Goal: Task Accomplishment & Management: Manage account settings

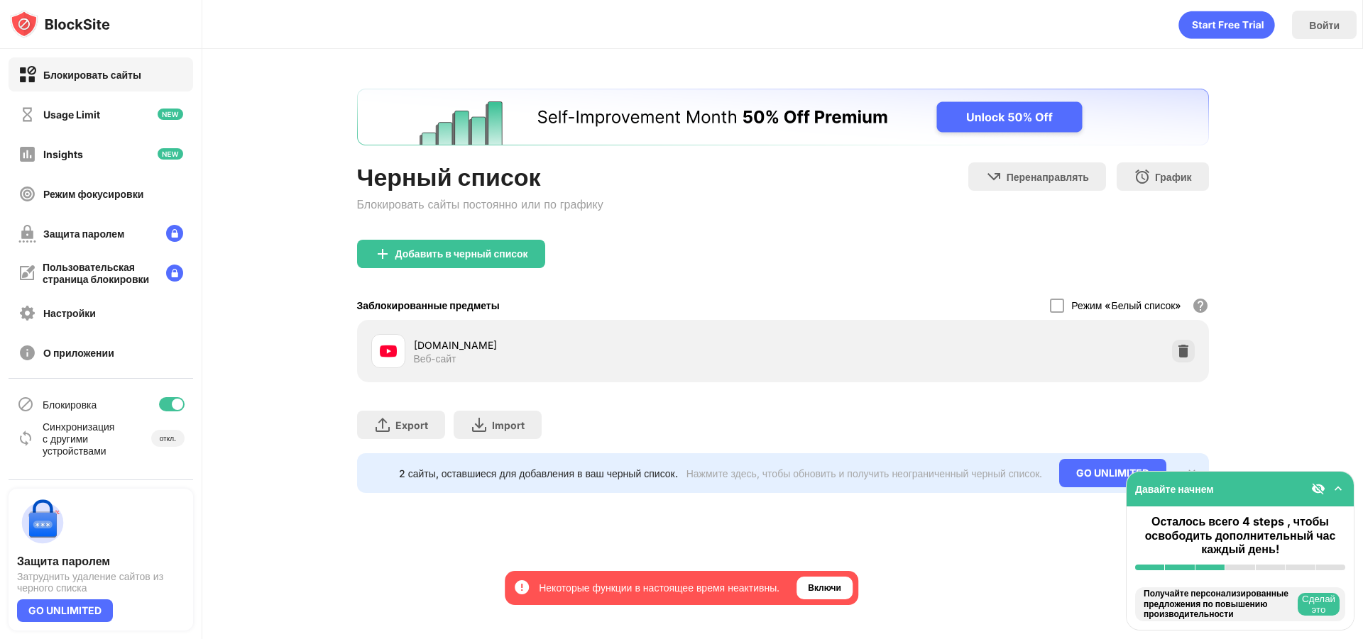
click at [1183, 353] on img at bounding box center [1183, 351] width 14 height 14
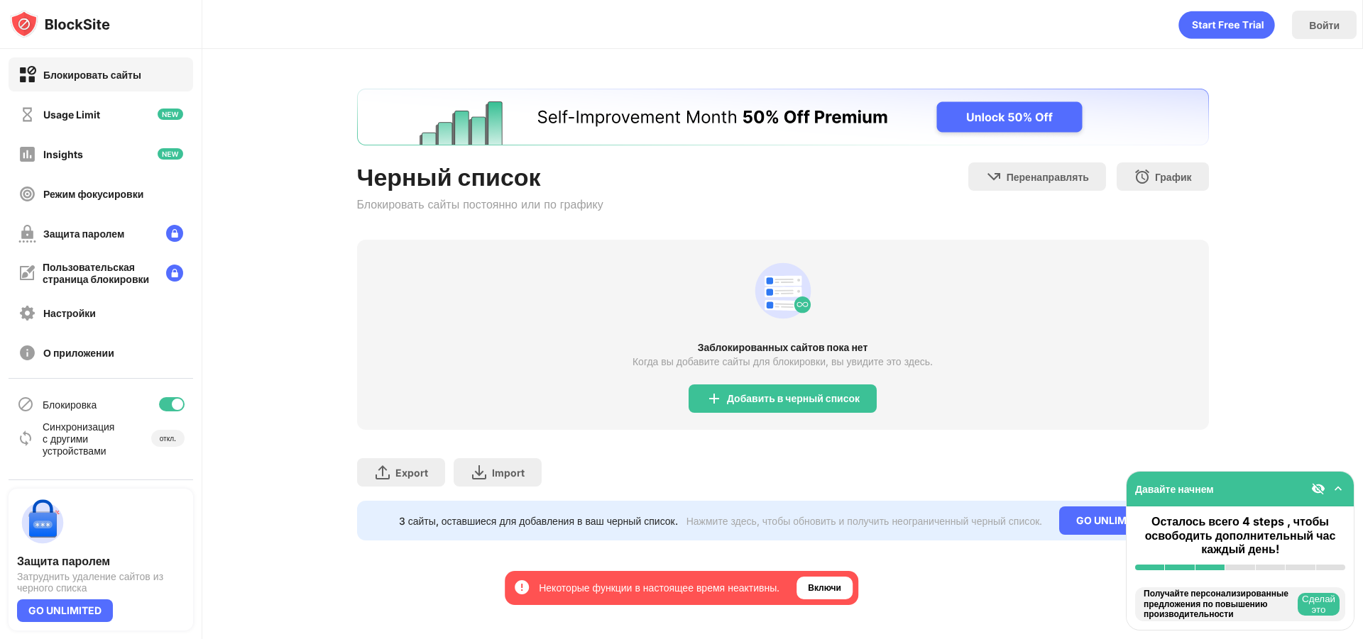
click at [1268, 308] on div "Черный список Блокировать сайты постоянно или по графику Перенаправлять Нажмите…" at bounding box center [782, 315] width 1160 height 532
